Goal: Task Accomplishment & Management: Complete application form

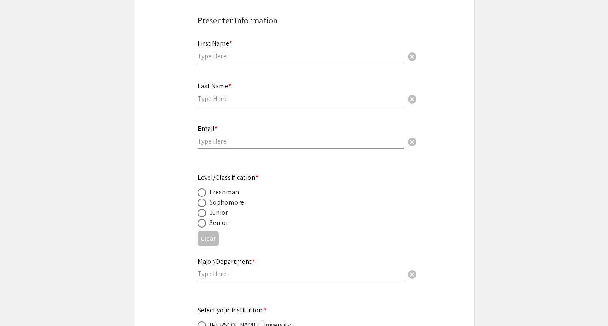
scroll to position [207, 0]
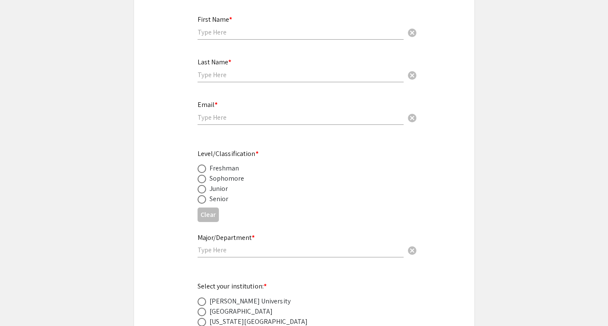
click at [243, 39] on div "First Name * cancel" at bounding box center [301, 23] width 206 height 32
click at [239, 35] on input "text" at bounding box center [301, 32] width 206 height 9
type input "Shayir"
click at [214, 73] on input "text" at bounding box center [301, 74] width 206 height 9
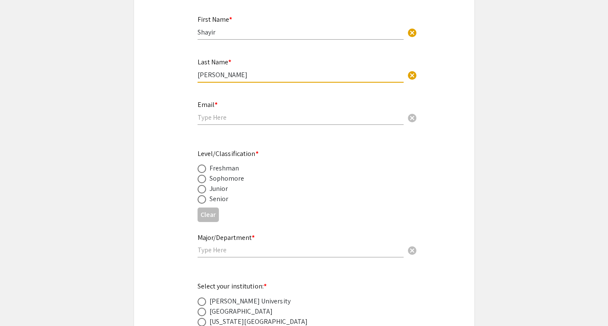
type input "[PERSON_NAME]"
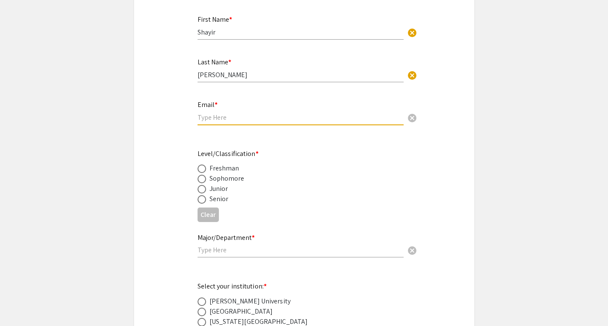
click at [212, 122] on input "email" at bounding box center [301, 117] width 206 height 9
type input "[EMAIL_ADDRESS][DOMAIN_NAME]"
click at [202, 200] on span at bounding box center [202, 199] width 9 height 9
click at [202, 200] on input "radio" at bounding box center [202, 199] width 9 height 9
radio input "true"
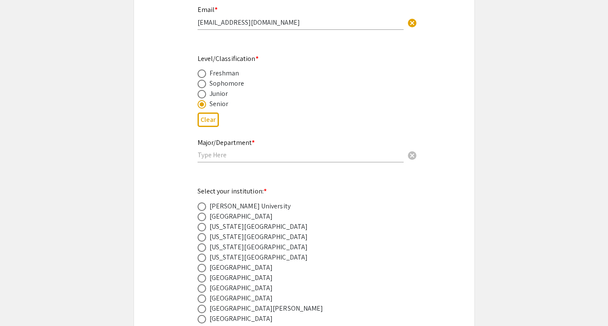
scroll to position [307, 0]
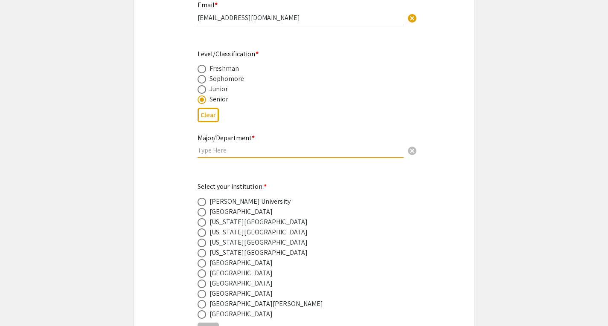
click at [284, 154] on input "text" at bounding box center [301, 150] width 206 height 9
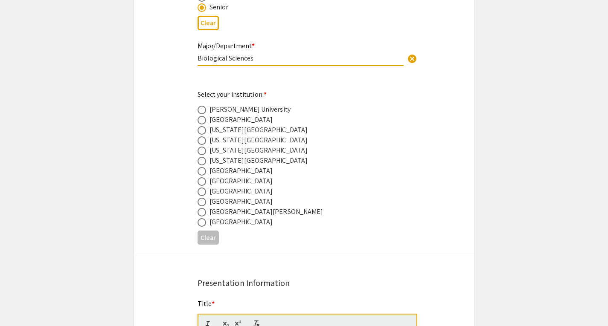
scroll to position [402, 0]
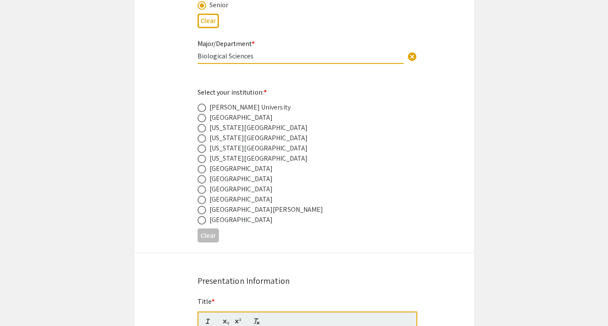
type input "Biological Sciences"
click at [223, 149] on div "[US_STATE][GEOGRAPHIC_DATA]" at bounding box center [259, 148] width 99 height 10
click at [202, 147] on span at bounding box center [202, 149] width 9 height 9
click at [202, 147] on input "radio" at bounding box center [202, 149] width 9 height 9
radio input "true"
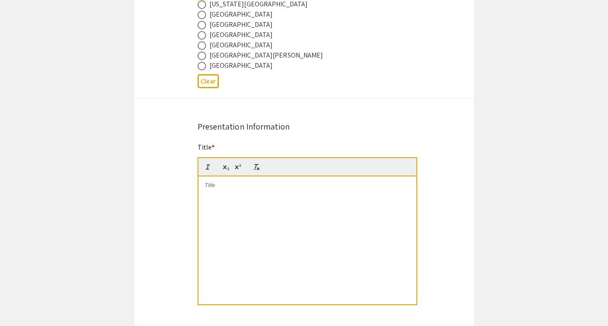
scroll to position [557, 0]
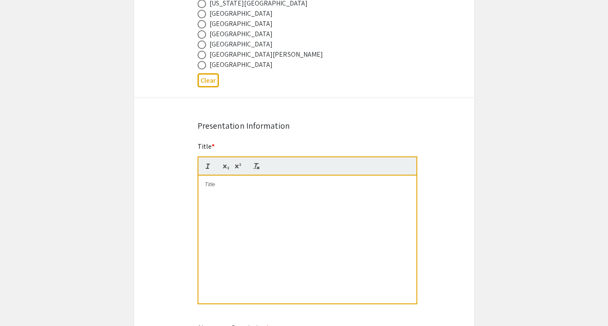
click at [259, 187] on p at bounding box center [307, 185] width 205 height 8
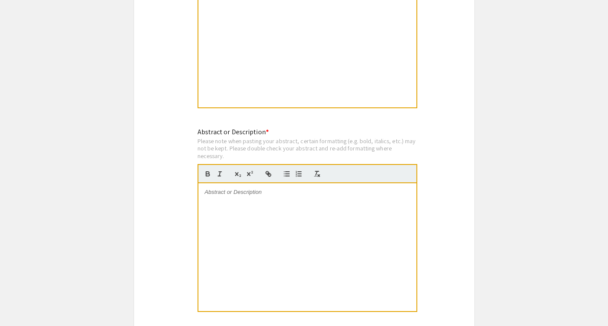
scroll to position [754, 0]
click at [301, 201] on div at bounding box center [307, 247] width 218 height 128
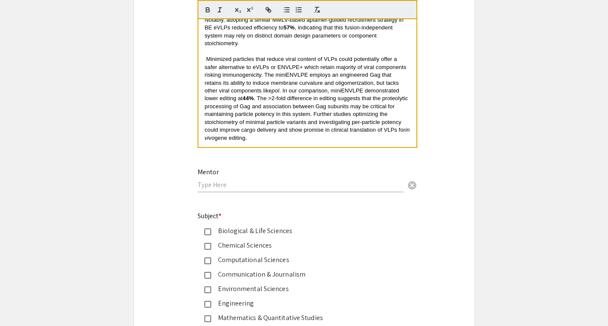
scroll to position [918, 0]
click at [332, 183] on input "text" at bounding box center [301, 184] width 206 height 9
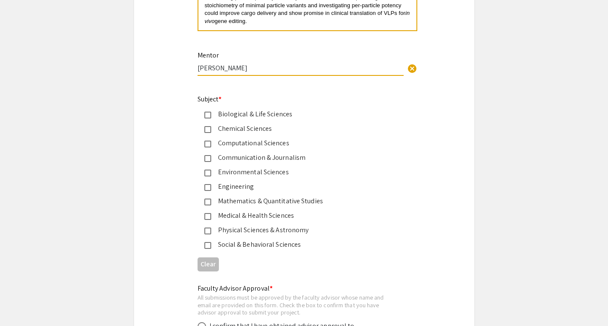
scroll to position [1036, 0]
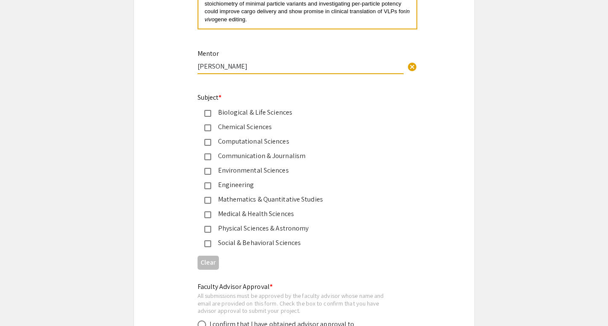
type input "[PERSON_NAME]"
click at [220, 115] on div "Biological & Life Sciences" at bounding box center [300, 113] width 179 height 10
click at [231, 183] on div "Engineering" at bounding box center [300, 185] width 179 height 10
click at [235, 216] on div "Medical & Health Sciences" at bounding box center [300, 214] width 179 height 10
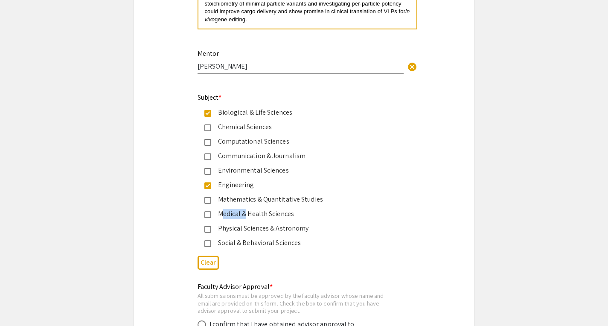
click at [235, 216] on div "Medical & Health Sciences" at bounding box center [300, 214] width 179 height 10
click at [252, 217] on div "Medical & Health Sciences" at bounding box center [300, 214] width 179 height 10
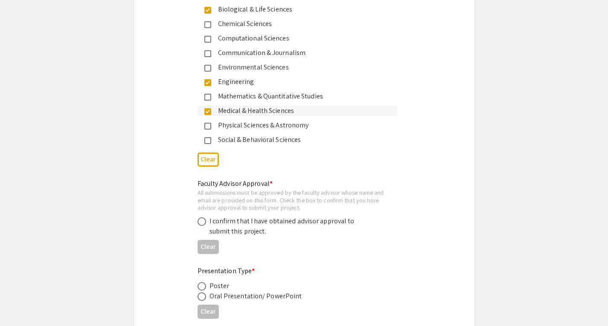
scroll to position [1140, 0]
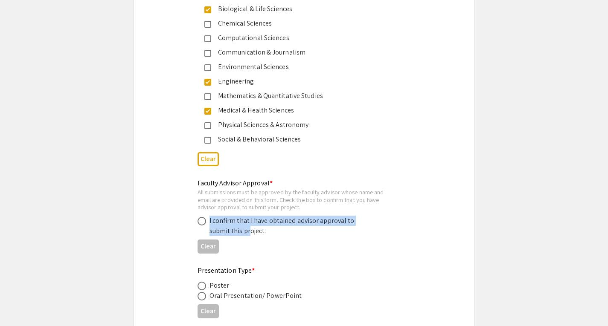
drag, startPoint x: 249, startPoint y: 231, endPoint x: 199, endPoint y: 224, distance: 50.0
click at [199, 224] on div "I confirm that I have obtained advisor approval to submit this project." at bounding box center [298, 226] width 200 height 20
click at [199, 224] on span at bounding box center [202, 221] width 9 height 9
click at [199, 224] on input "radio" at bounding box center [202, 221] width 9 height 9
radio input "true"
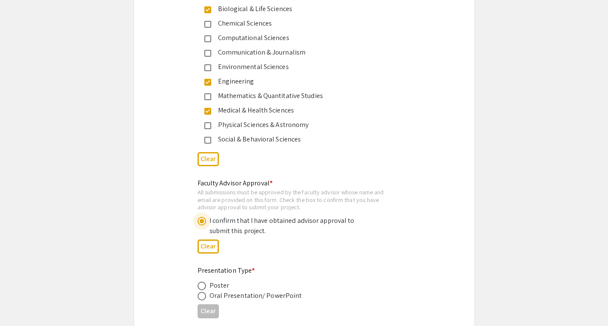
click at [178, 226] on div "Faculty Advisor Approval * All submissions must be approved by the faculty advi…" at bounding box center [304, 217] width 341 height 79
click at [203, 298] on span at bounding box center [202, 296] width 9 height 9
click at [203, 298] on input "radio" at bounding box center [202, 296] width 9 height 9
radio input "true"
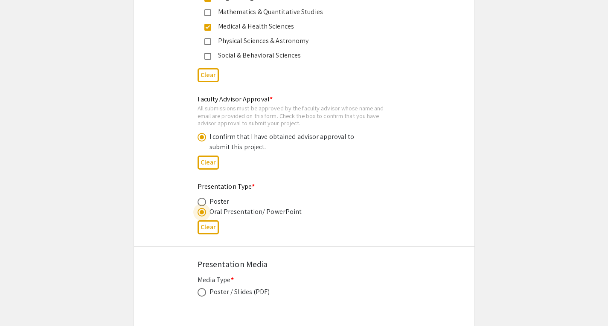
scroll to position [1225, 0]
click at [203, 204] on span at bounding box center [202, 201] width 9 height 9
click at [203, 204] on input "radio" at bounding box center [202, 201] width 9 height 9
radio input "true"
click at [203, 204] on span at bounding box center [202, 201] width 4 height 4
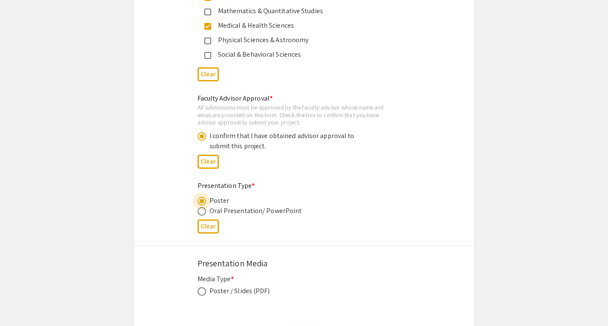
click at [203, 204] on input "radio" at bounding box center [202, 201] width 9 height 9
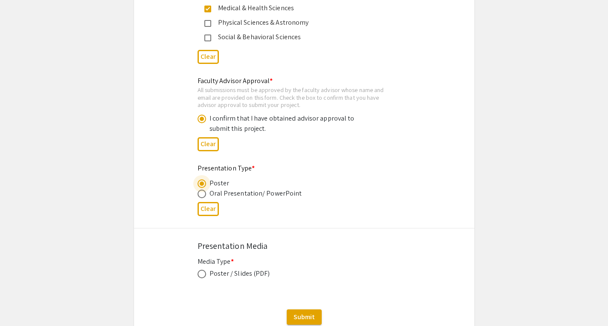
scroll to position [1243, 0]
click at [203, 276] on span at bounding box center [202, 274] width 9 height 9
click at [203, 276] on input "radio" at bounding box center [202, 274] width 9 height 9
radio input "true"
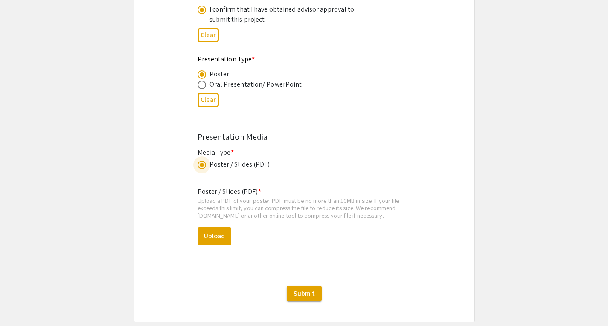
scroll to position [1352, 0]
click at [219, 233] on button "Upload" at bounding box center [215, 236] width 34 height 18
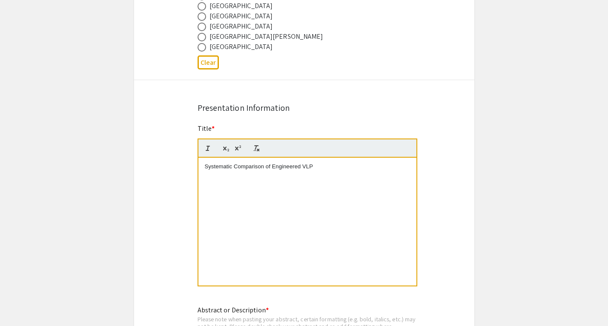
scroll to position [575, 0]
click at [321, 175] on div "Systematic Comparison of Engineered VLP" at bounding box center [307, 221] width 218 height 128
click at [491, 89] on app-submissions "Symposium Presentation Submission 2025 Life Sciences [GEOGRAPHIC_DATA][US_STATE…" at bounding box center [304, 286] width 608 height 1626
drag, startPoint x: 342, startPoint y: 168, endPoint x: 156, endPoint y: 173, distance: 185.7
click at [156, 173] on div "Symposium Presentation Submission 2025 Life Sciences [GEOGRAPHIC_DATA][US_STATE…" at bounding box center [304, 286] width 341 height 1626
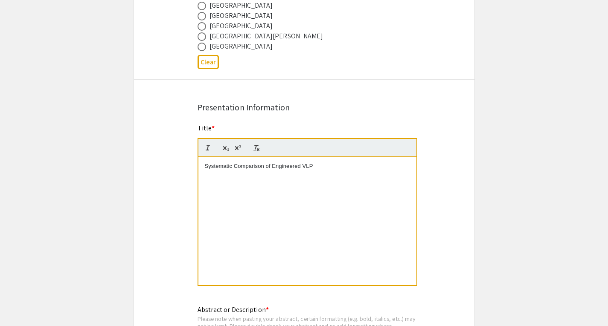
paste div
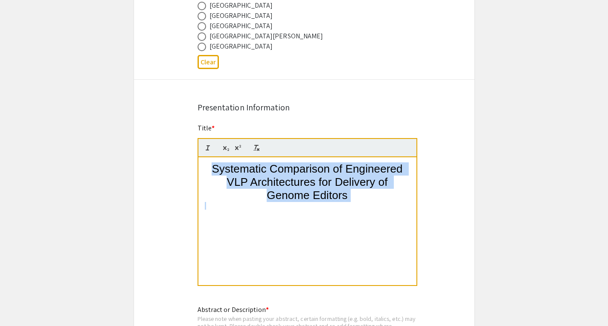
drag, startPoint x: 357, startPoint y: 209, endPoint x: 192, endPoint y: 150, distance: 174.4
click at [192, 150] on div "Title * Systematic Comparison of Engineered VLP Architectures for Delivery of G…" at bounding box center [304, 210] width 226 height 175
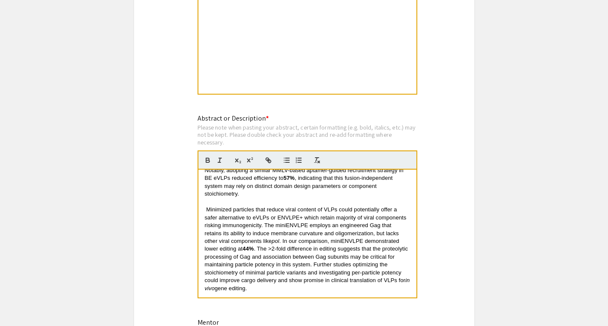
scroll to position [767, 0]
click at [207, 211] on span "Minimized particles that reduce viral content of VLPs could potentially offer a…" at bounding box center [307, 225] width 204 height 38
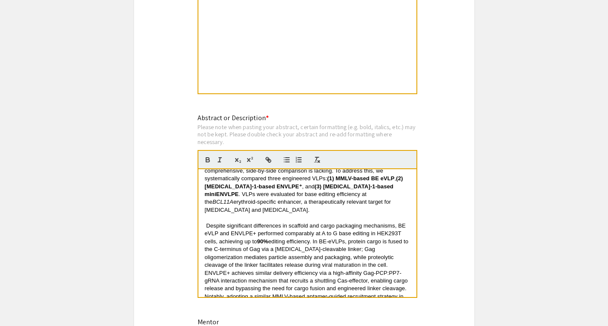
scroll to position [103, 0]
click at [206, 226] on span "Despite significant differences in scaffold and cargo packaging mechanisms, BE …" at bounding box center [306, 232] width 203 height 22
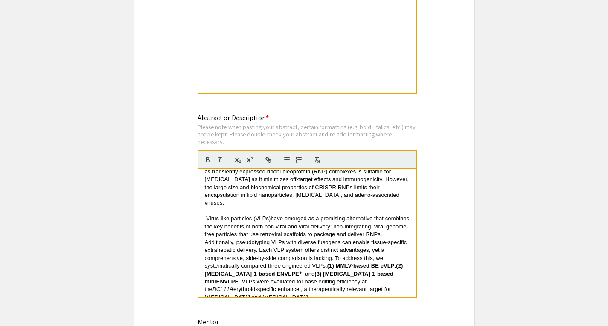
scroll to position [0, 0]
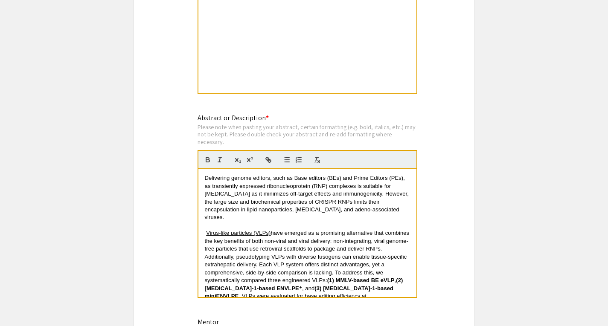
click at [207, 234] on u "Virus-like particles (VLPs)" at bounding box center [238, 233] width 64 height 6
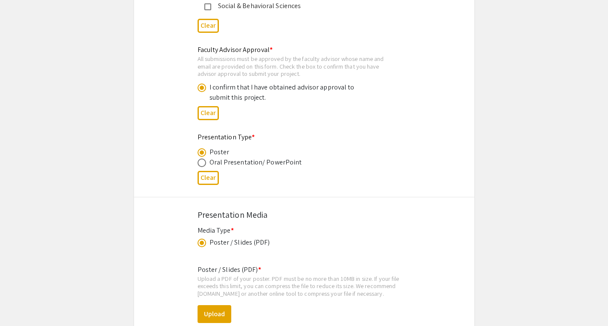
scroll to position [1281, 0]
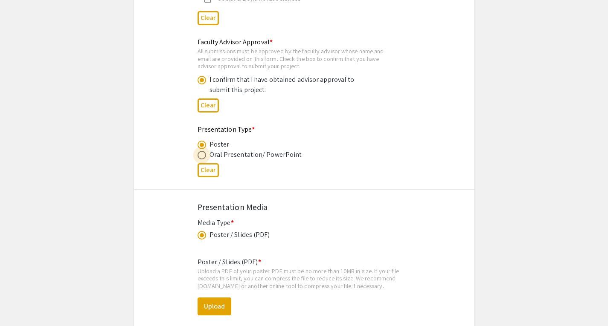
click at [202, 154] on span at bounding box center [202, 155] width 9 height 9
click at [202, 154] on input "radio" at bounding box center [202, 155] width 9 height 9
radio input "true"
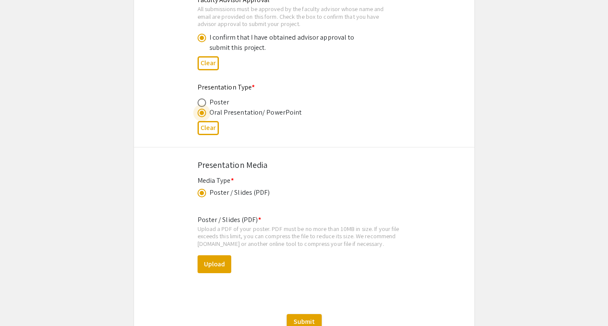
scroll to position [1326, 0]
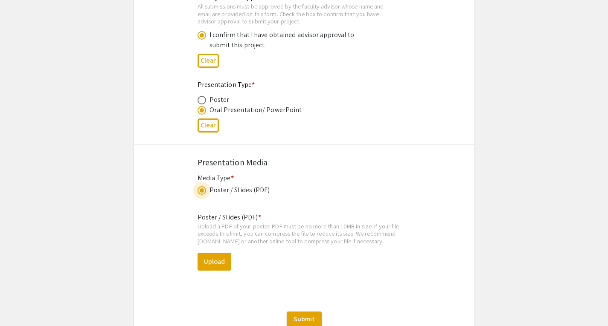
click at [204, 191] on span at bounding box center [202, 190] width 9 height 9
click at [204, 191] on input "radio" at bounding box center [202, 190] width 9 height 9
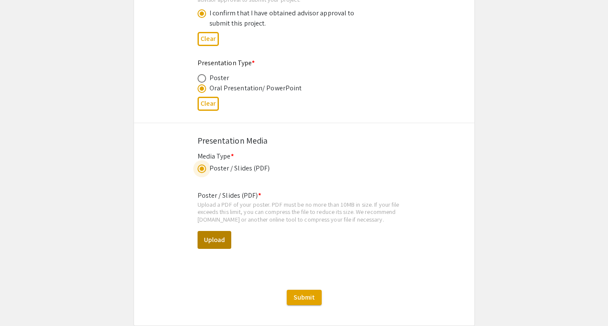
scroll to position [1346, 0]
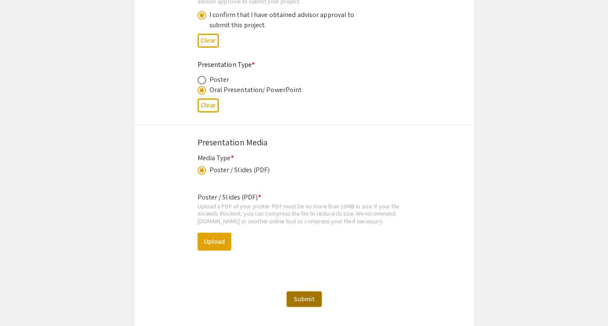
click at [291, 297] on button "Submit" at bounding box center [304, 299] width 35 height 15
